Goal: Information Seeking & Learning: Compare options

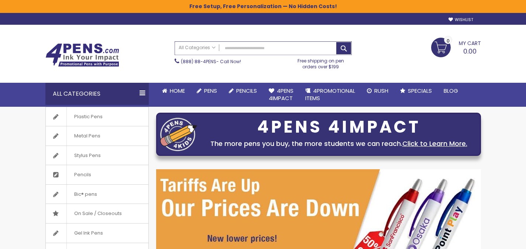
click at [262, 51] on input "Search" at bounding box center [263, 48] width 177 height 13
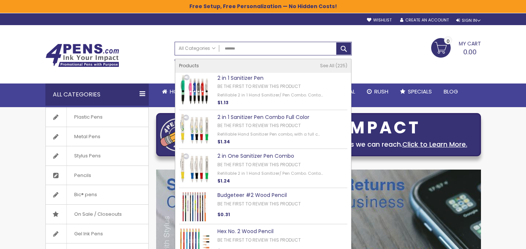
click at [246, 75] on link "2 in 1 Sanitizer Pen" at bounding box center [240, 77] width 46 height 7
type input "******"
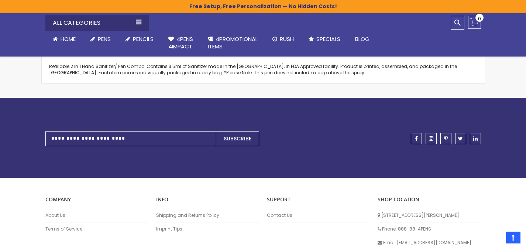
scroll to position [539, 0]
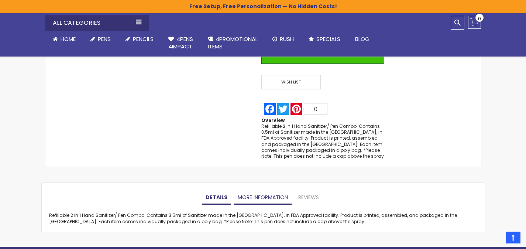
click at [245, 195] on link "More Information" at bounding box center [263, 197] width 58 height 15
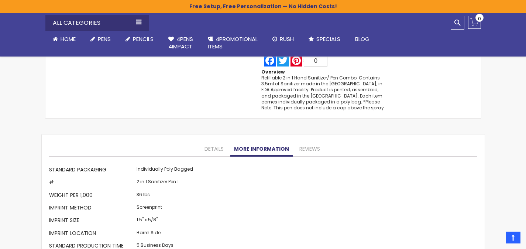
scroll to position [515, 0]
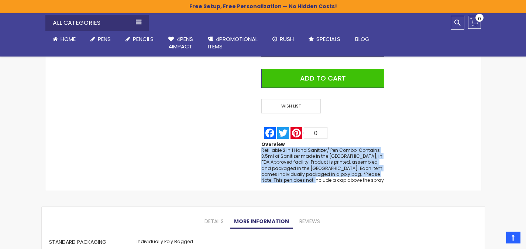
drag, startPoint x: 319, startPoint y: 181, endPoint x: 301, endPoint y: 167, distance: 22.7
click at [263, 150] on div "Refillable 2 in 1 Hand Sanitizer/ Pen Combo. Contains 3.5ml of Sanitizer made i…" at bounding box center [322, 165] width 123 height 36
click at [343, 181] on div "Refillable 2 in 1 Hand Sanitizer/ Pen Combo. Contains 3.5ml of Sanitizer made i…" at bounding box center [322, 165] width 123 height 36
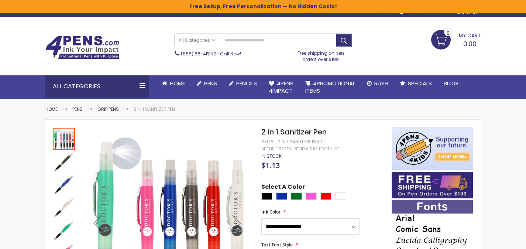
scroll to position [14, 0]
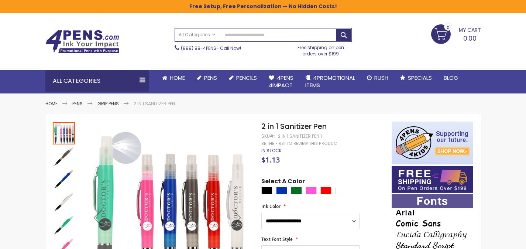
drag, startPoint x: 277, startPoint y: 136, endPoint x: 323, endPoint y: 139, distance: 46.6
drag, startPoint x: 325, startPoint y: 138, endPoint x: 332, endPoint y: 55, distance: 83.4
click at [278, 38] on input "Search" at bounding box center [263, 34] width 177 height 13
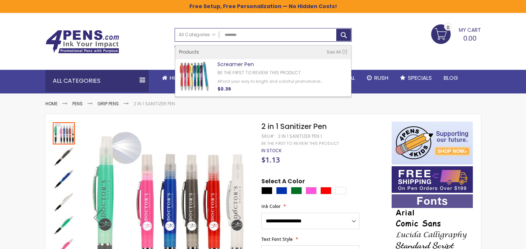
click at [246, 63] on link "Screamer Pen" at bounding box center [235, 64] width 37 height 7
type input "********"
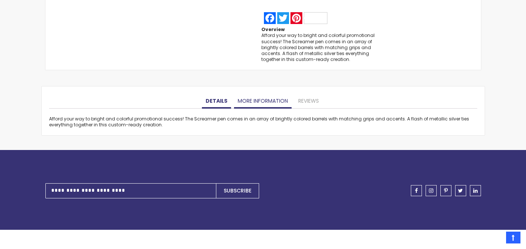
click at [262, 102] on link "More Information" at bounding box center [263, 101] width 58 height 15
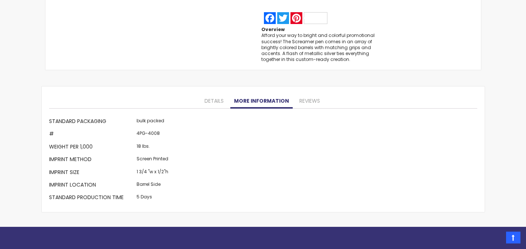
scroll to position [638, 0]
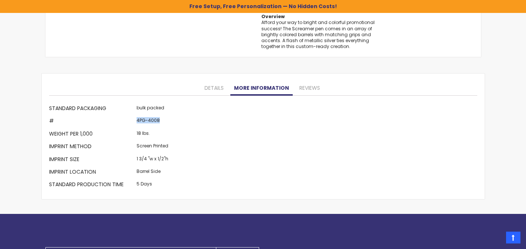
drag, startPoint x: 139, startPoint y: 121, endPoint x: 158, endPoint y: 122, distance: 19.2
click at [158, 122] on tr "# 4PG-4008" at bounding box center [109, 122] width 121 height 13
click at [151, 121] on td "4PG-4008" at bounding box center [152, 122] width 35 height 13
click at [153, 120] on td "4PG-4008" at bounding box center [152, 122] width 35 height 13
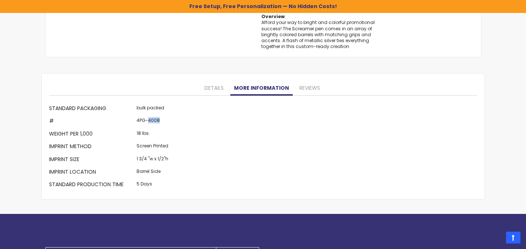
copy td "4008"
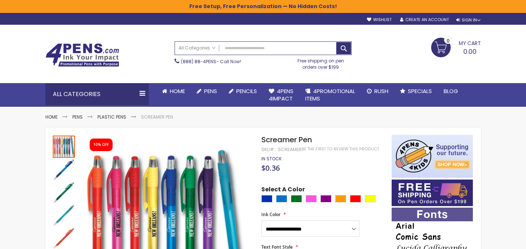
scroll to position [0, 0]
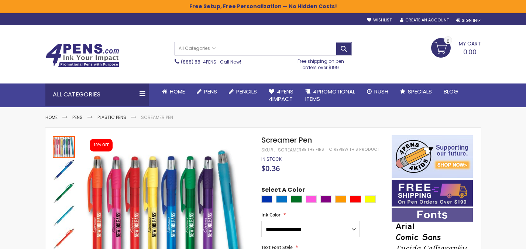
click at [273, 45] on input "Search" at bounding box center [263, 48] width 177 height 13
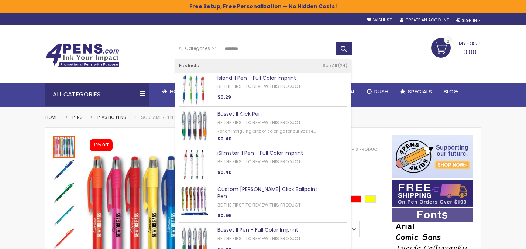
click at [268, 78] on link "Island II Pen - Full Color Imprint" at bounding box center [256, 77] width 79 height 7
type input "*********"
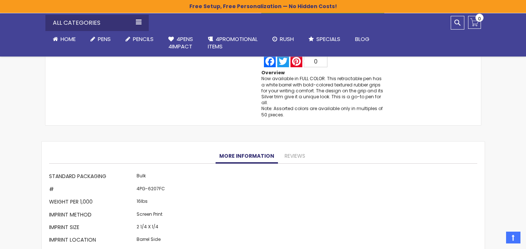
scroll to position [632, 0]
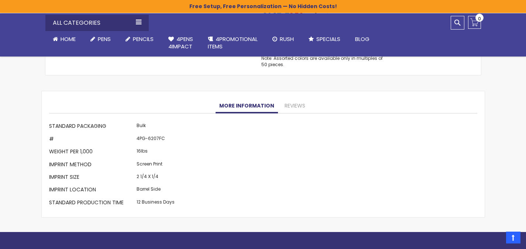
click at [153, 137] on td "4PG-6207FC" at bounding box center [156, 139] width 42 height 13
copy td "6207FC"
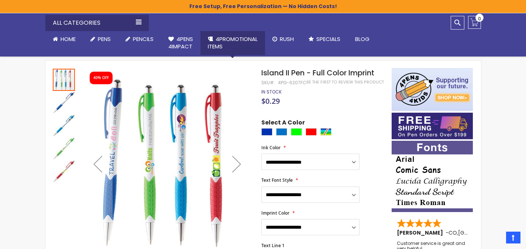
scroll to position [0, 0]
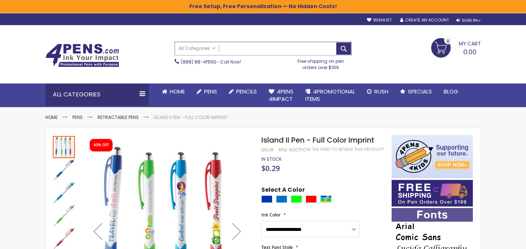
click at [289, 48] on input "Search" at bounding box center [263, 48] width 177 height 13
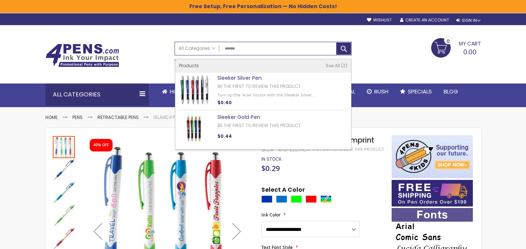
click at [242, 76] on link "Sleeker Silver Pen" at bounding box center [239, 77] width 44 height 7
type input "*******"
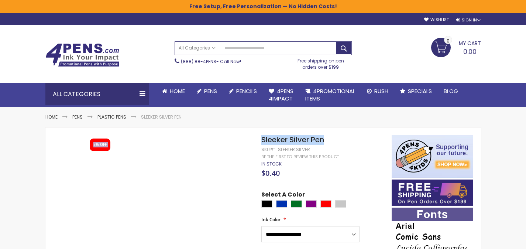
drag, startPoint x: 330, startPoint y: 141, endPoint x: 261, endPoint y: 141, distance: 69.0
copy div "Skip to the end of the images gallery 5% OFF Skip to the beginning of the image…"
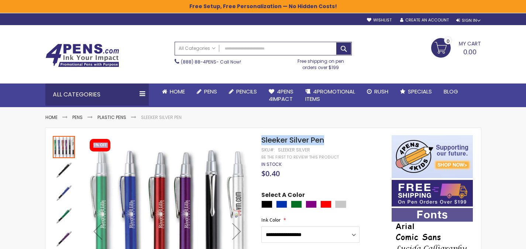
click at [276, 144] on span "Sleeker Silver Pen" at bounding box center [292, 140] width 63 height 10
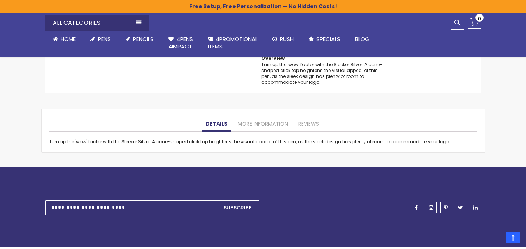
scroll to position [620, 0]
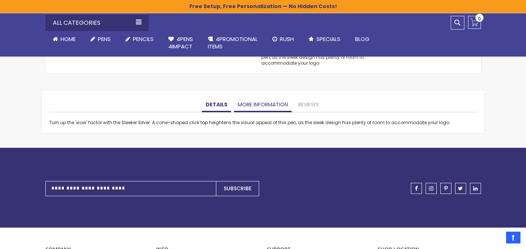
click at [253, 97] on link "More Information" at bounding box center [263, 104] width 58 height 15
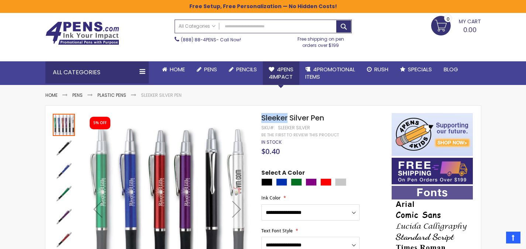
scroll to position [0, 0]
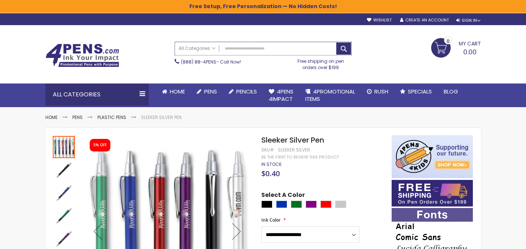
click at [260, 46] on input "Search" at bounding box center [263, 48] width 177 height 13
paste input "**********"
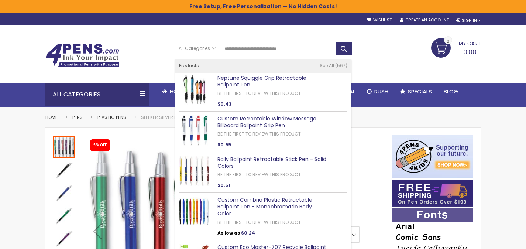
click at [283, 76] on link "Neptune Squiggle Grip Retractable Ballpoint Pen" at bounding box center [261, 81] width 89 height 14
type input "**********"
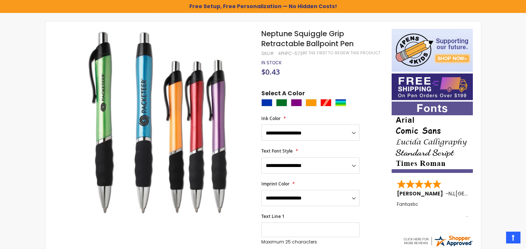
scroll to position [61, 0]
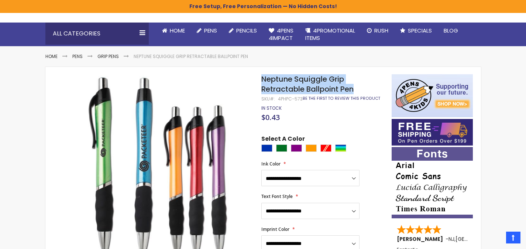
drag, startPoint x: 262, startPoint y: 77, endPoint x: 348, endPoint y: 100, distance: 88.8
click at [358, 90] on h1 "Neptune Squiggle Grip Retractable Ballpoint Pen" at bounding box center [322, 84] width 123 height 20
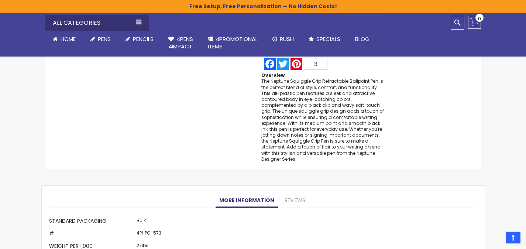
scroll to position [678, 0]
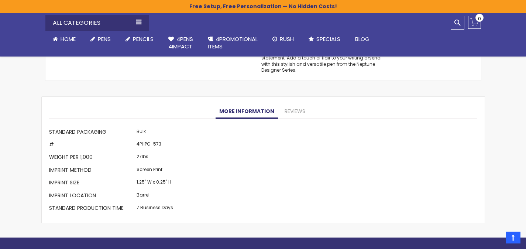
click at [156, 143] on td "4PHPC-573" at bounding box center [155, 145] width 40 height 13
copy td "573"
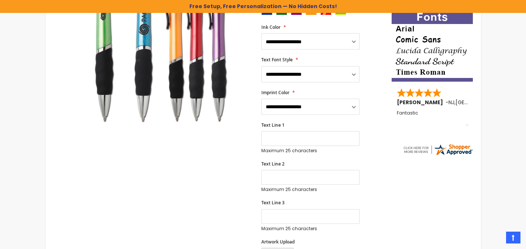
scroll to position [0, 0]
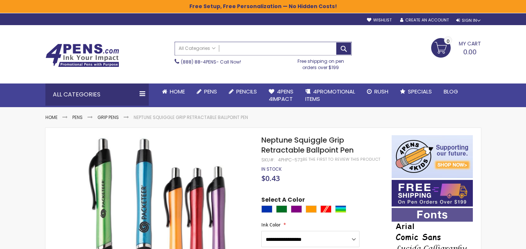
click at [271, 48] on input "Search" at bounding box center [263, 48] width 177 height 13
paste input "********"
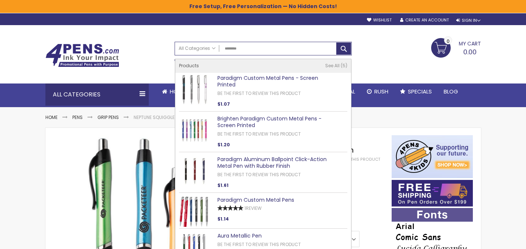
click at [250, 199] on link "Paradigm Custom Metal Pens" at bounding box center [255, 199] width 77 height 7
type input "********"
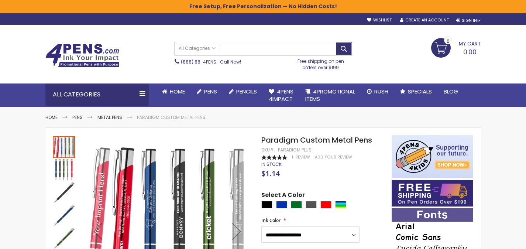
click at [238, 49] on input "Search" at bounding box center [263, 48] width 177 height 13
paste input "******"
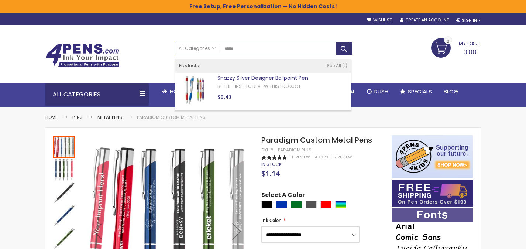
click at [253, 75] on link "Snazzy Silver Designer Ballpoint Pen" at bounding box center [262, 77] width 91 height 7
type input "******"
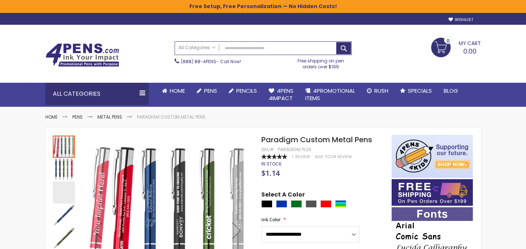
click at [271, 55] on div "(888) 88-4PENS - Call Now!" at bounding box center [229, 60] width 116 height 10
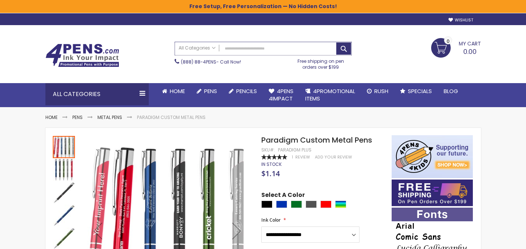
click at [273, 52] on input "Search" at bounding box center [263, 48] width 177 height 13
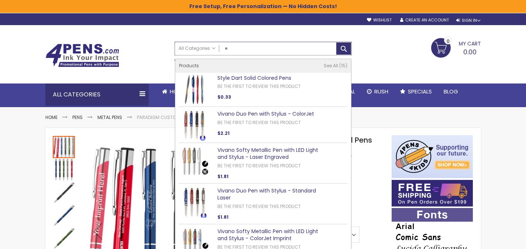
type input "*"
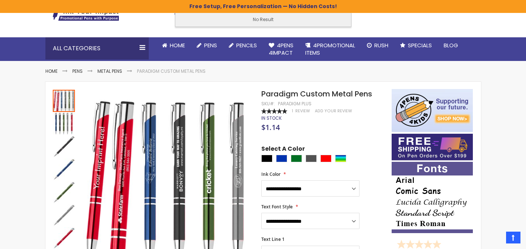
scroll to position [60, 0]
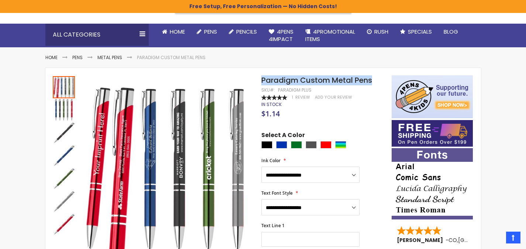
drag, startPoint x: 377, startPoint y: 82, endPoint x: 261, endPoint y: 78, distance: 116.0
copy div "Skip to the end of the images gallery Skip to the beginning of the images galle…"
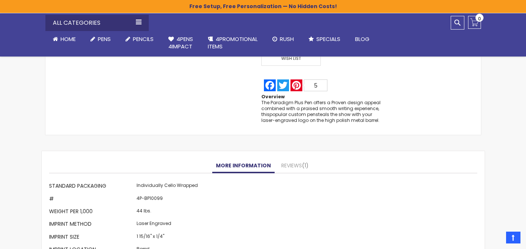
scroll to position [507, 0]
click at [157, 200] on td "4P-BP10099" at bounding box center [167, 199] width 65 height 13
click at [178, 199] on td "4P-BP10099" at bounding box center [167, 199] width 65 height 13
drag, startPoint x: 148, startPoint y: 199, endPoint x: 172, endPoint y: 198, distance: 23.6
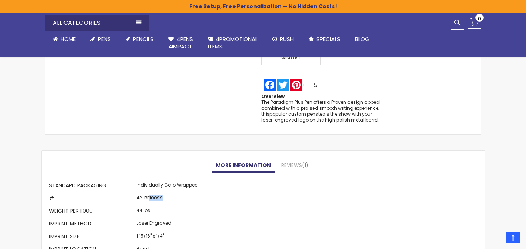
click at [172, 198] on td "4P-BP10099" at bounding box center [167, 199] width 65 height 13
copy td "10099"
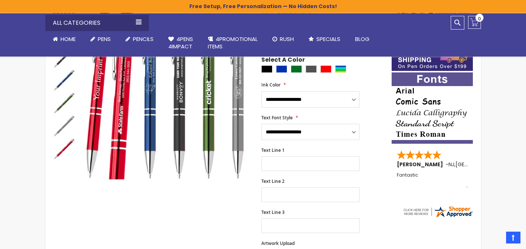
scroll to position [0, 0]
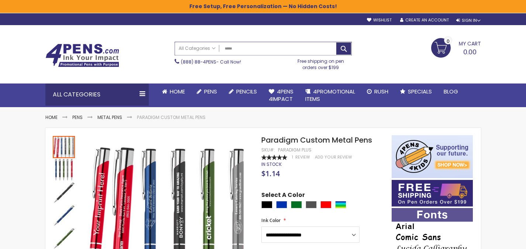
click at [266, 47] on input "*****" at bounding box center [263, 48] width 177 height 13
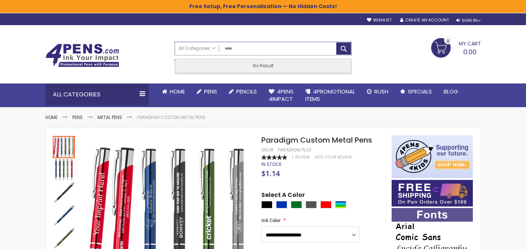
click at [266, 47] on input "*****" at bounding box center [263, 48] width 177 height 13
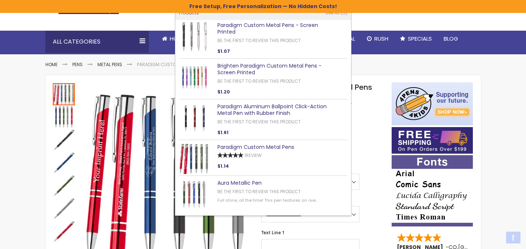
scroll to position [53, 0]
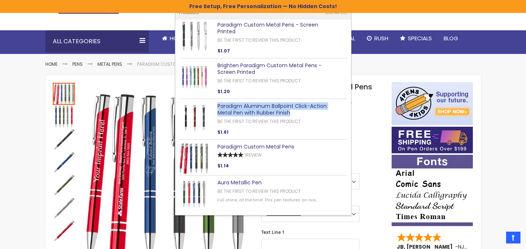
type input "********"
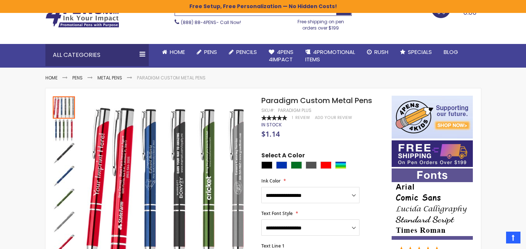
scroll to position [0, 0]
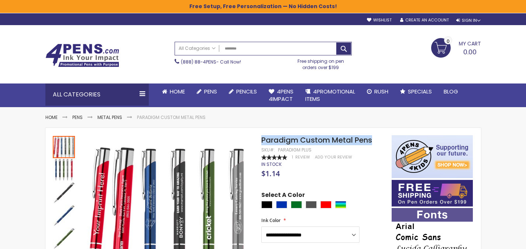
drag, startPoint x: 377, startPoint y: 140, endPoint x: 261, endPoint y: 133, distance: 116.1
copy div "Skip to the end of the images gallery Skip to the beginning of the images galle…"
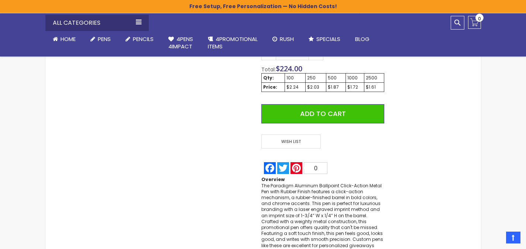
scroll to position [674, 0]
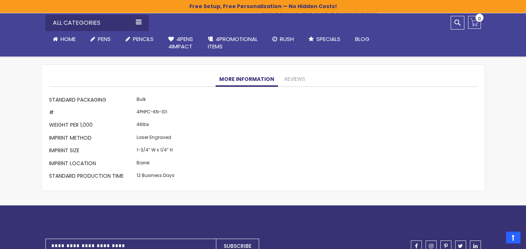
click at [162, 107] on td "4PHPC-KN-101" at bounding box center [156, 113] width 42 height 13
copy td "101"
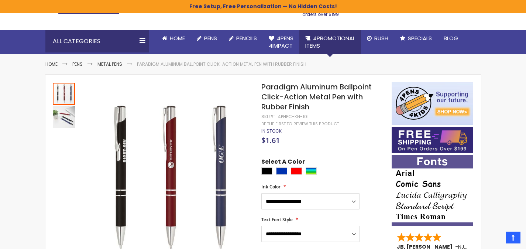
scroll to position [0, 0]
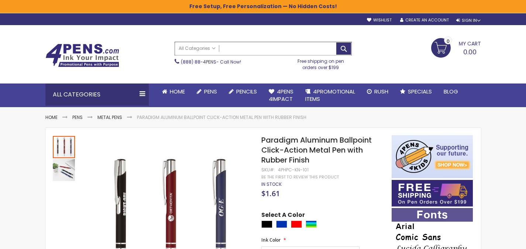
click at [261, 47] on input "Search" at bounding box center [263, 48] width 177 height 13
paste input "**********"
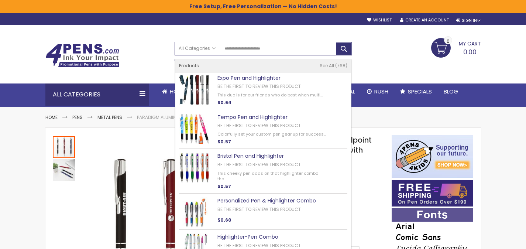
click at [259, 76] on link "Expo Pen and Highlighter" at bounding box center [248, 77] width 63 height 7
type input "**********"
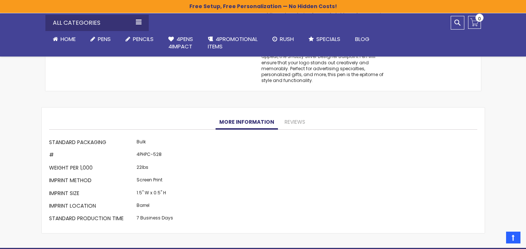
scroll to position [710, 0]
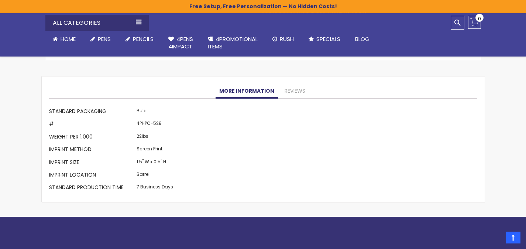
click at [157, 126] on td "4PHPC-528" at bounding box center [155, 125] width 40 height 13
copy td "528"
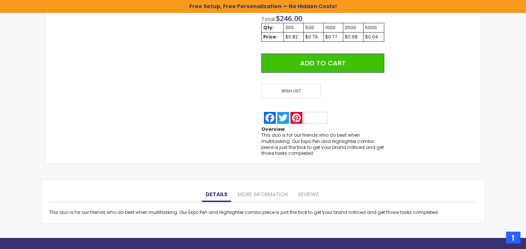
click at [256, 213] on div "This duo is for our friends who do best when multitasking. Our Expo Pen and Hig…" at bounding box center [263, 212] width 428 height 6
click at [267, 193] on link "More Information" at bounding box center [263, 194] width 58 height 15
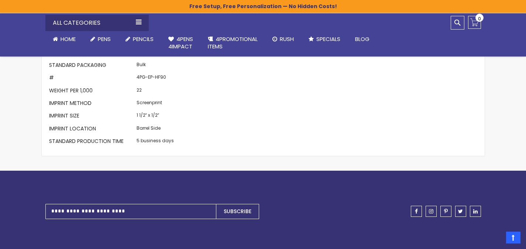
scroll to position [647, 0]
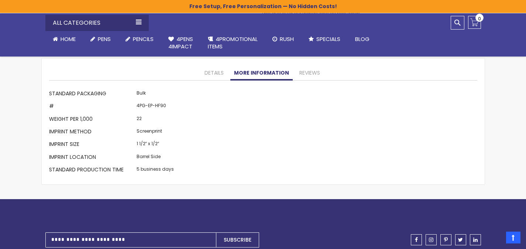
click at [158, 103] on td "4PG-EP-HF90" at bounding box center [155, 107] width 41 height 13
copy td "HF90"
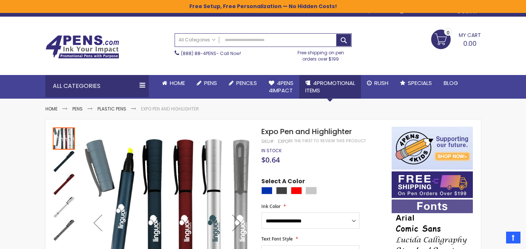
scroll to position [0, 0]
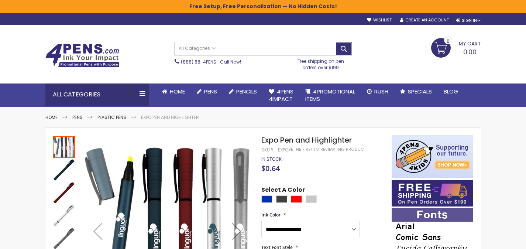
click at [258, 48] on input "Search" at bounding box center [263, 48] width 177 height 13
paste input "****"
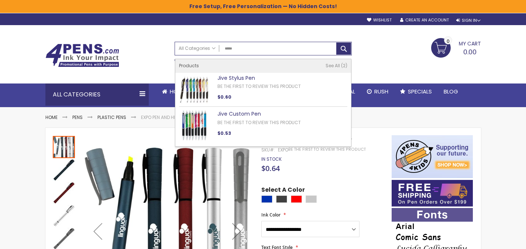
click at [238, 76] on link "Jive Stylus Pen" at bounding box center [236, 77] width 38 height 7
type input "****"
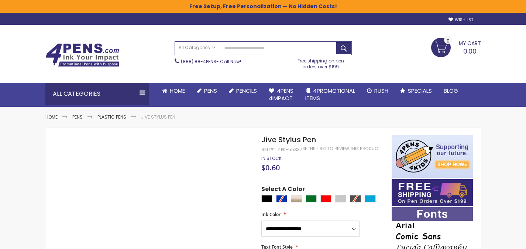
click at [325, 141] on h1 "Jive Stylus Pen" at bounding box center [322, 140] width 123 height 10
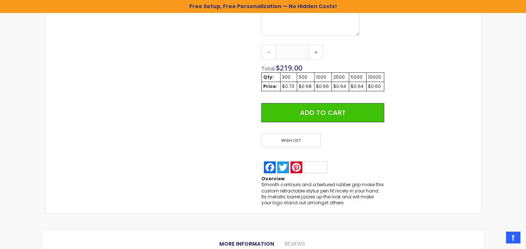
scroll to position [622, 0]
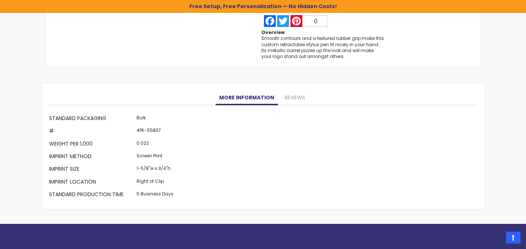
click at [152, 130] on td "4PK-55837" at bounding box center [155, 132] width 41 height 13
copy td "55837"
